Goal: Find specific fact: Find specific fact

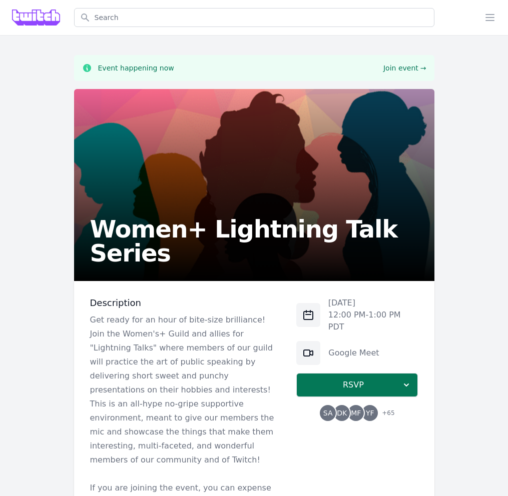
scroll to position [261, 0]
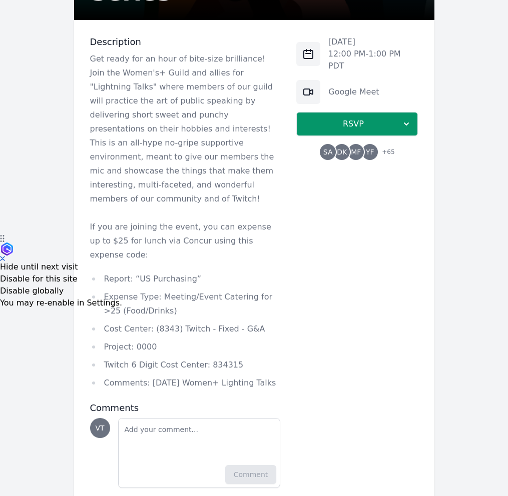
click at [298, 300] on div "[DATE] 12:00 PM - 1:00 PM PDT Google Meet RSVP SA DK MF YF + 65" at bounding box center [357, 262] width 122 height 452
drag, startPoint x: 138, startPoint y: 251, endPoint x: 190, endPoint y: 249, distance: 52.1
click at [190, 272] on li "Report: “US Purchasing”" at bounding box center [185, 279] width 191 height 14
copy li "US Purchasing"
click at [223, 290] on li "Expense Type: Meeting/Event Catering for >25 (Food/Drinks)" at bounding box center [185, 304] width 191 height 28
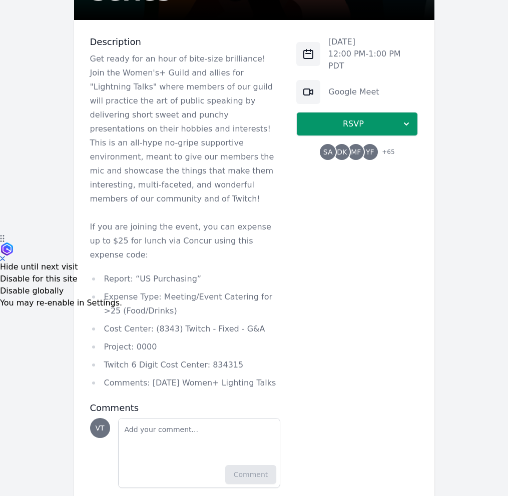
click at [210, 358] on li "Twitch 6 Digit Cost Center: 834315" at bounding box center [185, 365] width 191 height 14
copy li "834315"
drag, startPoint x: 157, startPoint y: 355, endPoint x: 285, endPoint y: 355, distance: 128.1
click at [285, 355] on div "Description Get ready for an hour of bite-size brilliance! Join the Women's+ Gu…" at bounding box center [254, 262] width 360 height 484
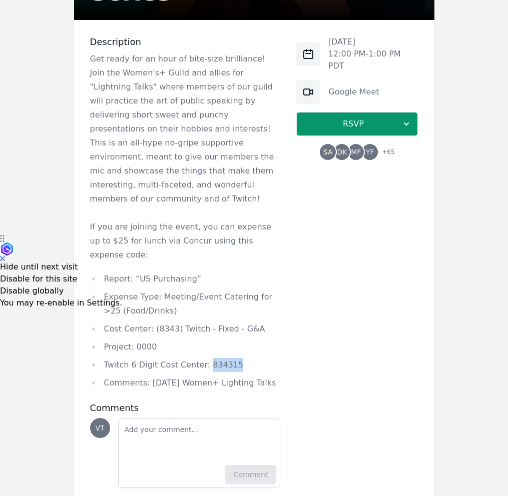
copy li "[DATE] Women+ Lighting Talks"
click at [139, 290] on li "Expense Type: Meeting/Event Catering for >25 (Food/Drinks)" at bounding box center [185, 304] width 191 height 28
drag, startPoint x: 137, startPoint y: 254, endPoint x: 189, endPoint y: 251, distance: 52.1
click at [189, 272] on li "Report: “US Purchasing”" at bounding box center [185, 279] width 191 height 14
copy li "US Purchasing"
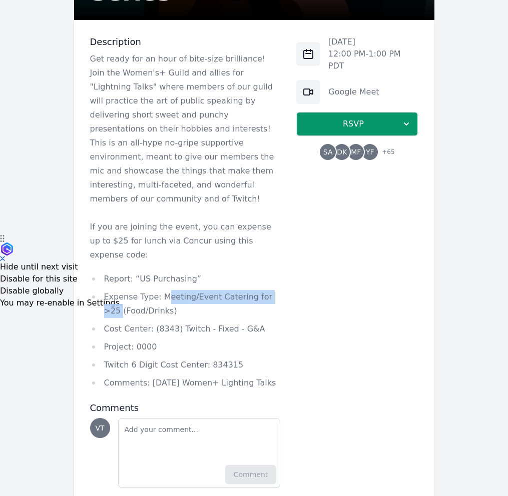
drag, startPoint x: 162, startPoint y: 268, endPoint x: 274, endPoint y: 268, distance: 112.1
click at [274, 290] on li "Expense Type: Meeting/Event Catering for >25 (Food/Drinks)" at bounding box center [185, 304] width 191 height 28
copy li "Meeting/Event Catering for >25"
click at [169, 322] on li "Cost Center: (8343) Twitch - Fixed - G&A" at bounding box center [185, 329] width 191 height 14
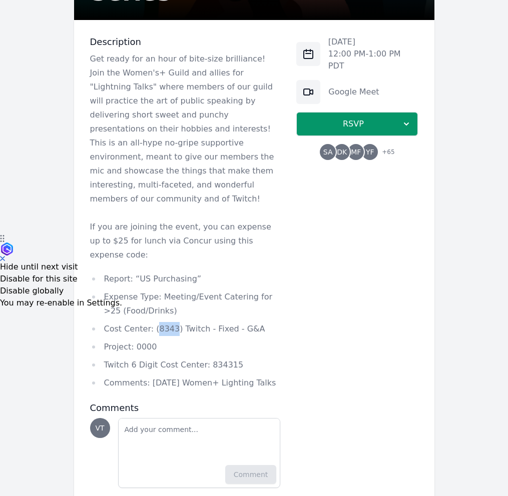
copy li "8343"
click at [214, 358] on li "Twitch 6 Digit Cost Center: 834315" at bounding box center [185, 365] width 191 height 14
copy li "834315"
drag, startPoint x: 187, startPoint y: 358, endPoint x: 278, endPoint y: 358, distance: 91.1
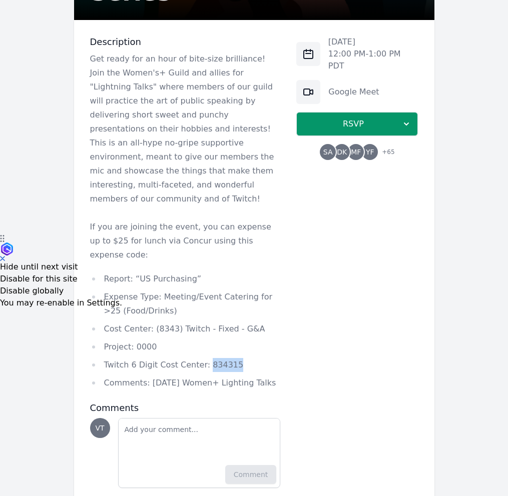
click at [278, 376] on li "Comments: [DATE] Women+ Lighting Talks" at bounding box center [185, 383] width 191 height 14
copy li "[DATE] Women+ Lighting Talk"
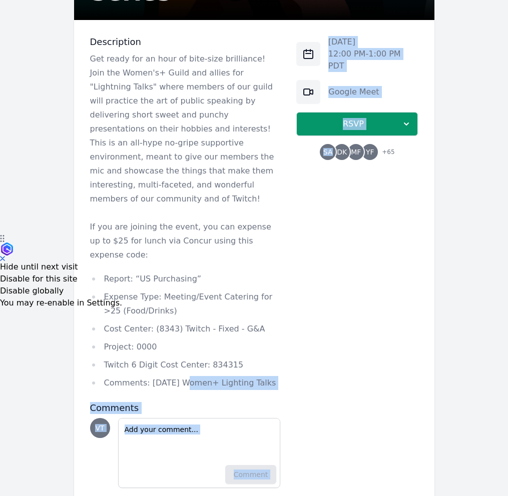
drag, startPoint x: 288, startPoint y: 357, endPoint x: 178, endPoint y: 357, distance: 110.1
click at [178, 357] on div "Description Get ready for an hour of bite-size brilliance! Join the Women's+ Gu…" at bounding box center [254, 262] width 360 height 484
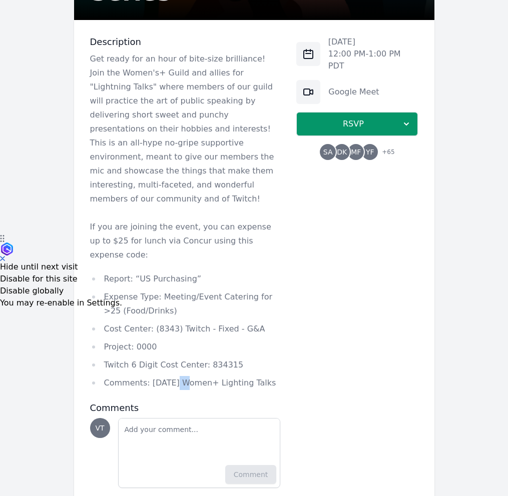
drag, startPoint x: 178, startPoint y: 357, endPoint x: 170, endPoint y: 357, distance: 8.0
click at [172, 376] on li "Comments: [DATE] Women+ Lighting Talks" at bounding box center [185, 383] width 191 height 14
click at [170, 376] on li "Comments: [DATE] Women+ Lighting Talks" at bounding box center [185, 383] width 191 height 14
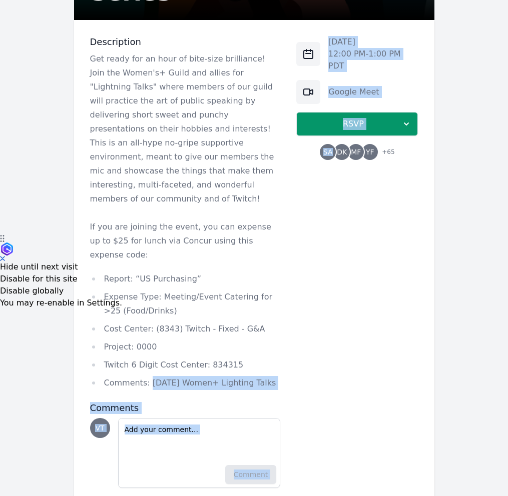
drag, startPoint x: 209, startPoint y: 356, endPoint x: 304, endPoint y: 356, distance: 95.6
click at [304, 356] on div "Description Get ready for an hour of bite-size brilliance! Join the Women's+ Gu…" at bounding box center [254, 262] width 360 height 484
copy div "[DATE] Women+ Lighting Talks Comments VT Add a note Comment [DATE] 12:00 PM - 1…"
click at [304, 352] on div "[DATE] 12:00 PM - 1:00 PM PDT Google Meet RSVP SA DK MF YF + 65" at bounding box center [357, 262] width 122 height 452
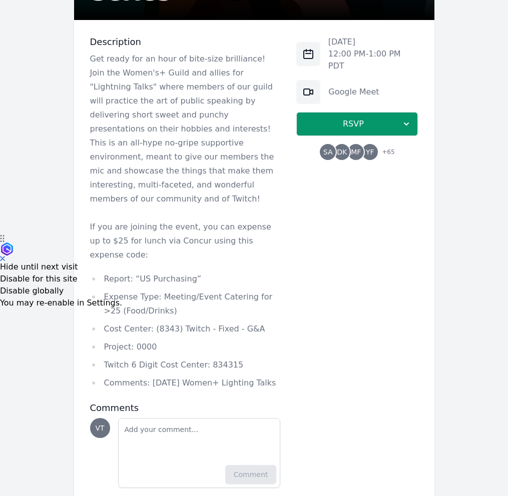
drag, startPoint x: 146, startPoint y: 354, endPoint x: 279, endPoint y: 354, distance: 133.1
click at [279, 376] on li "Comments: [DATE] Women+ Lighting Talks" at bounding box center [185, 383] width 191 height 14
copy li "[DATE] Women+ Lighting Talks"
click at [212, 358] on li "Twitch 6 Digit Cost Center: 834315" at bounding box center [185, 365] width 191 height 14
